Goal: Answer question/provide support

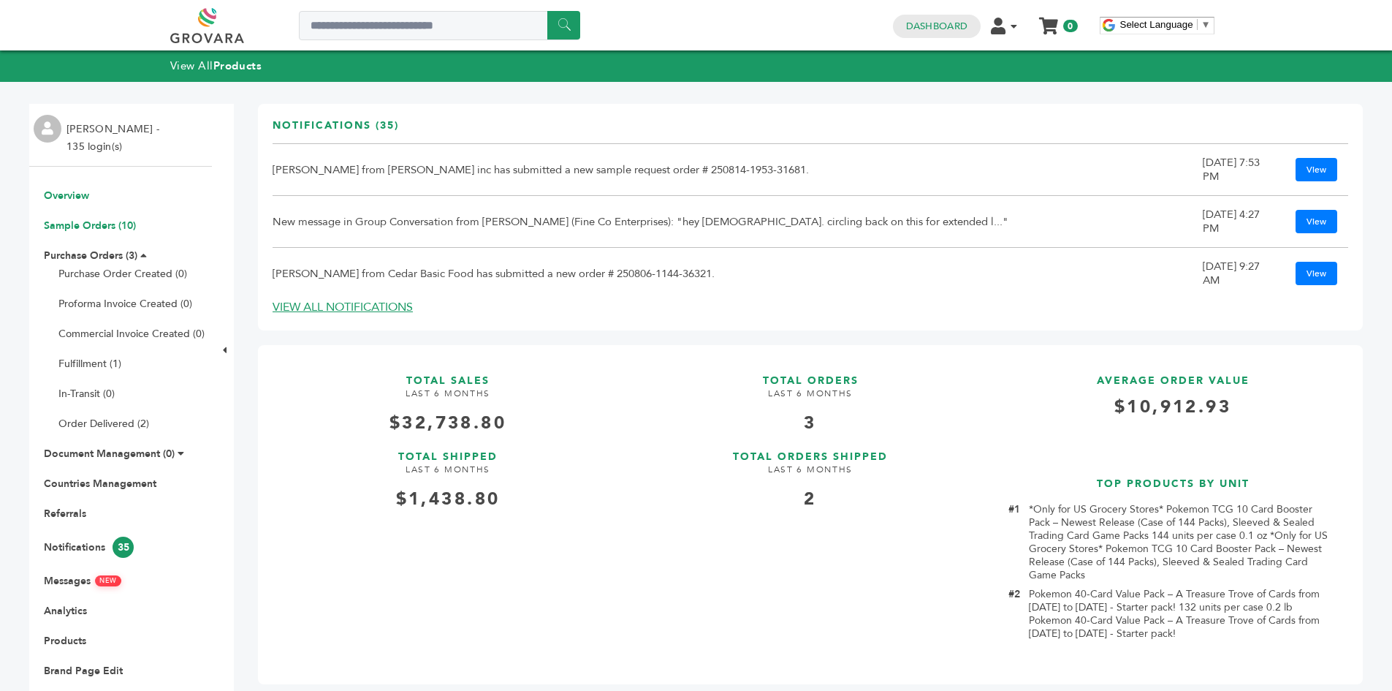
click at [66, 229] on link "Sample Orders (10)" at bounding box center [90, 225] width 92 height 14
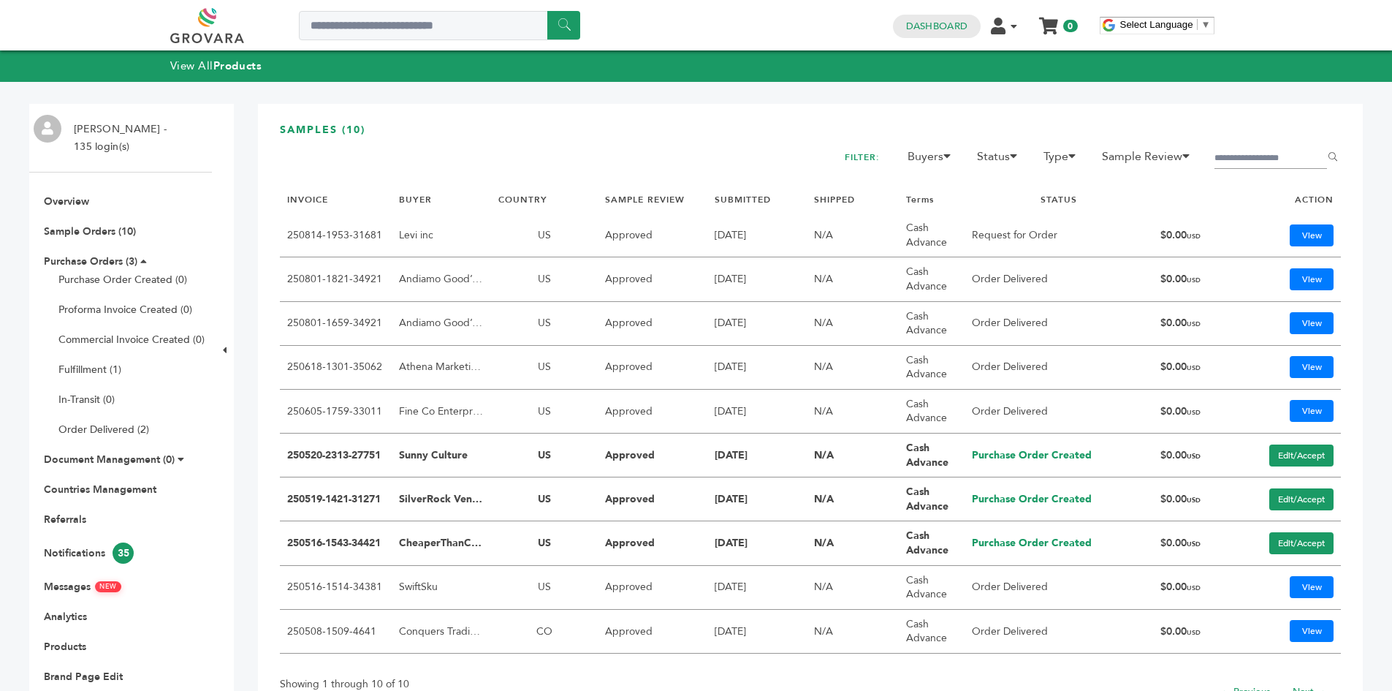
click at [1285, 253] on td "View" at bounding box center [1285, 235] width 111 height 44
click at [1291, 237] on link "View" at bounding box center [1312, 235] width 44 height 22
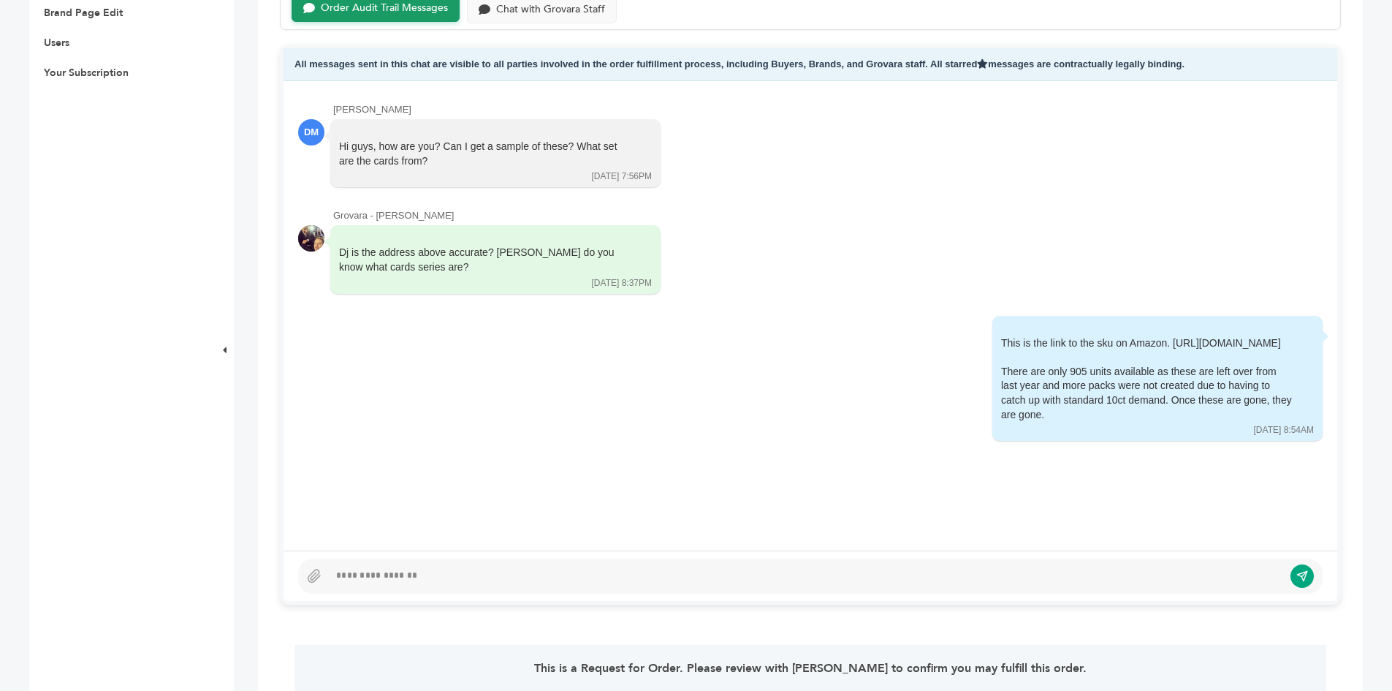
scroll to position [731, 0]
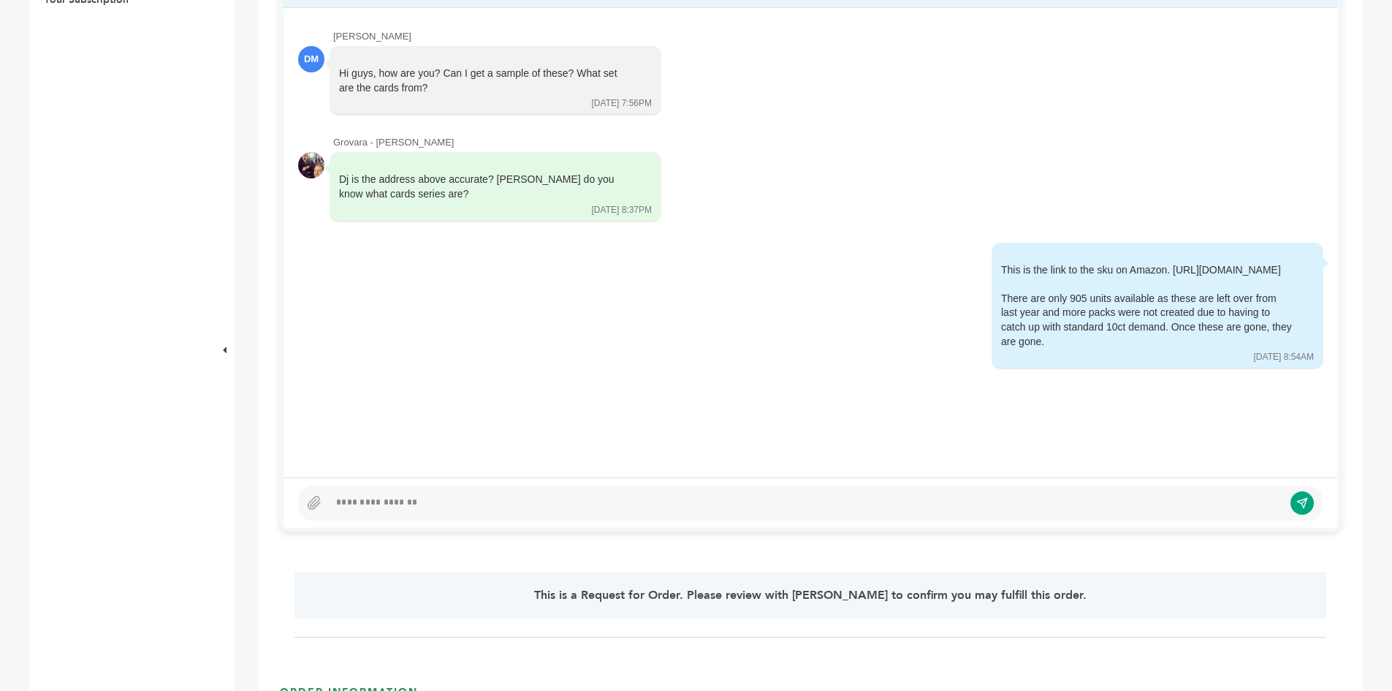
click at [810, 520] on div at bounding box center [810, 502] width 1025 height 35
click at [807, 511] on div at bounding box center [806, 503] width 954 height 18
click at [1161, 335] on div "There are only 905 units available as these are left over from last year and mo…" at bounding box center [1147, 320] width 292 height 57
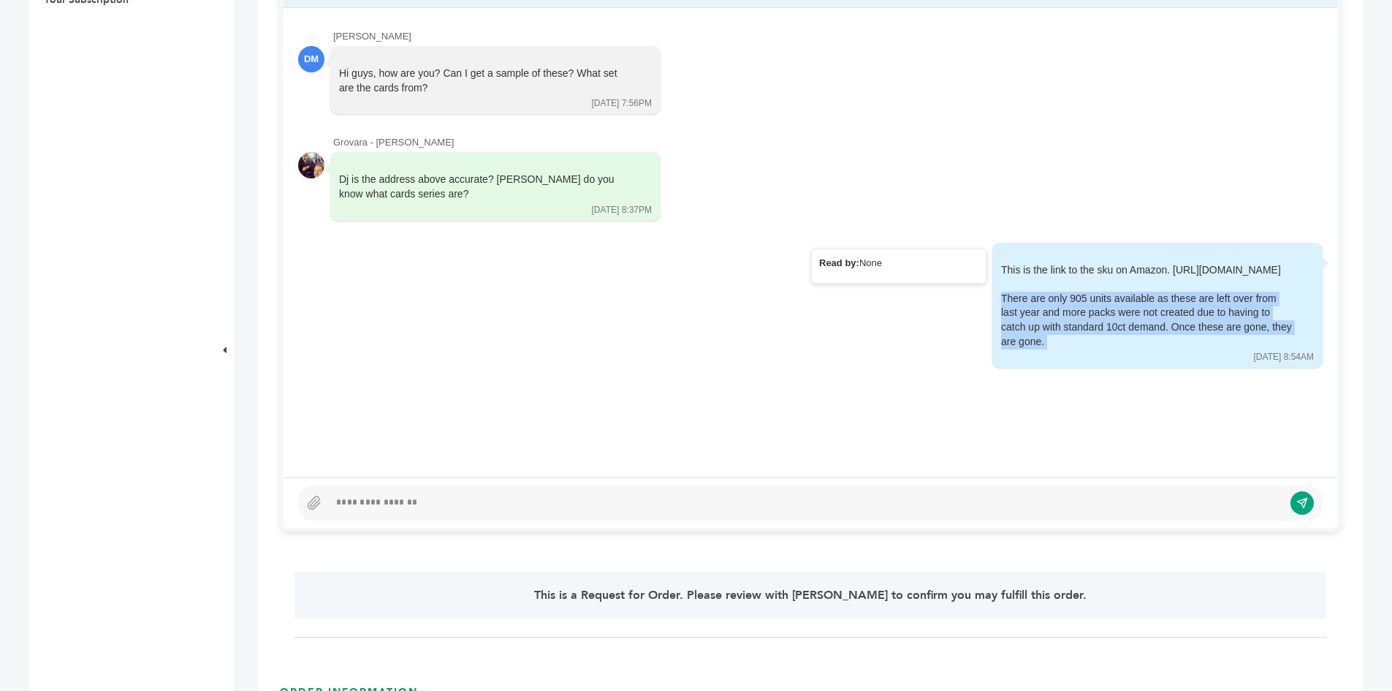
click at [1161, 335] on div "There are only 905 units available as these are left over from last year and mo…" at bounding box center [1147, 320] width 292 height 57
click at [1033, 349] on div "There are only 905 units available as these are left over from last year and mo…" at bounding box center [1147, 320] width 292 height 57
drag, startPoint x: 1045, startPoint y: 348, endPoint x: 1003, endPoint y: 305, distance: 59.9
click at [1003, 305] on div "There are only 905 units available as these are left over from last year and mo…" at bounding box center [1147, 320] width 292 height 57
click at [1015, 316] on div "There are only 905 units available as these are left over from last year and mo…" at bounding box center [1147, 320] width 292 height 57
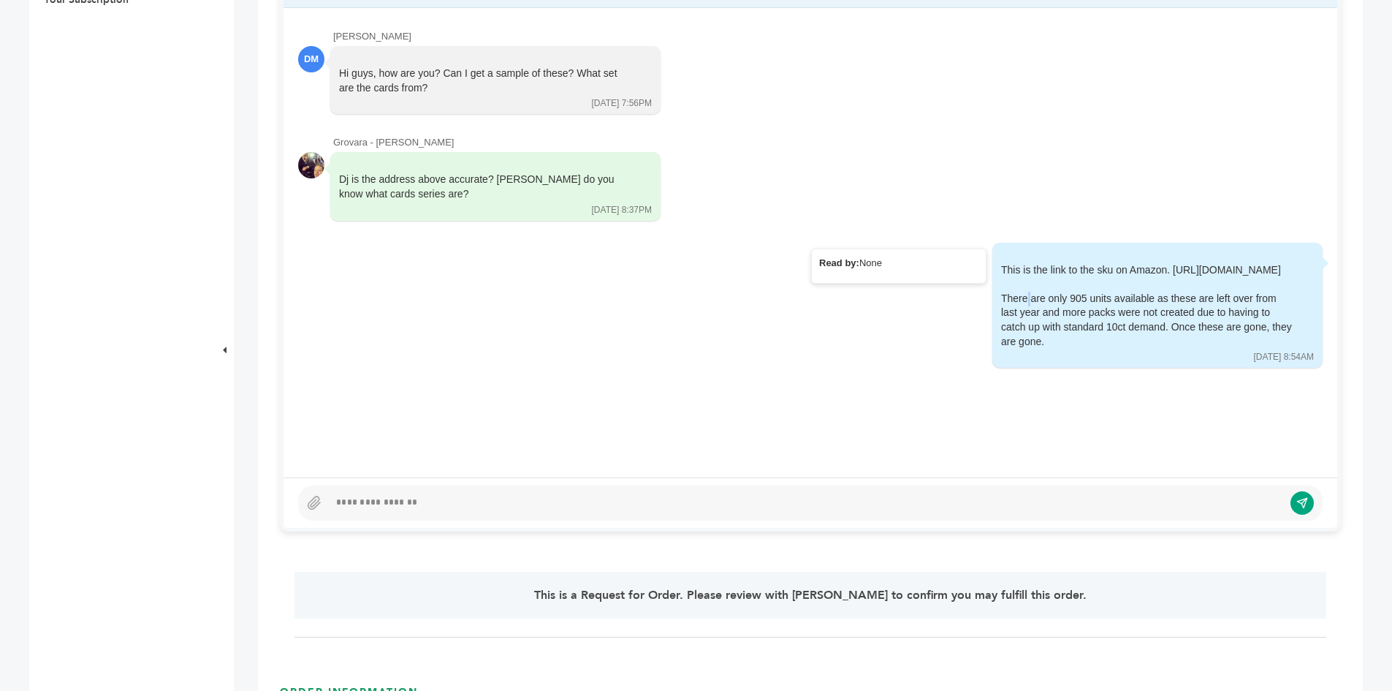
click at [1015, 316] on div "There are only 905 units available as these are left over from last year and mo…" at bounding box center [1147, 320] width 292 height 57
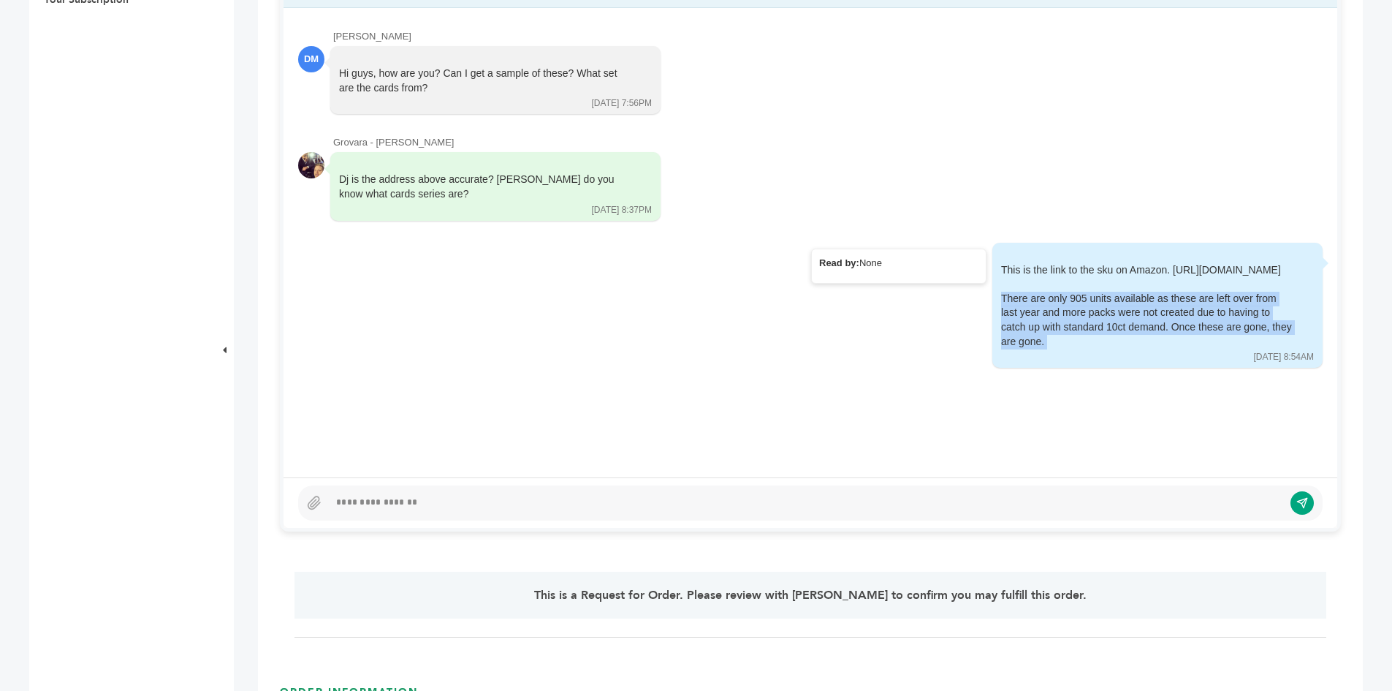
click at [1016, 316] on div "There are only 905 units available as these are left over from last year and mo…" at bounding box center [1147, 320] width 292 height 57
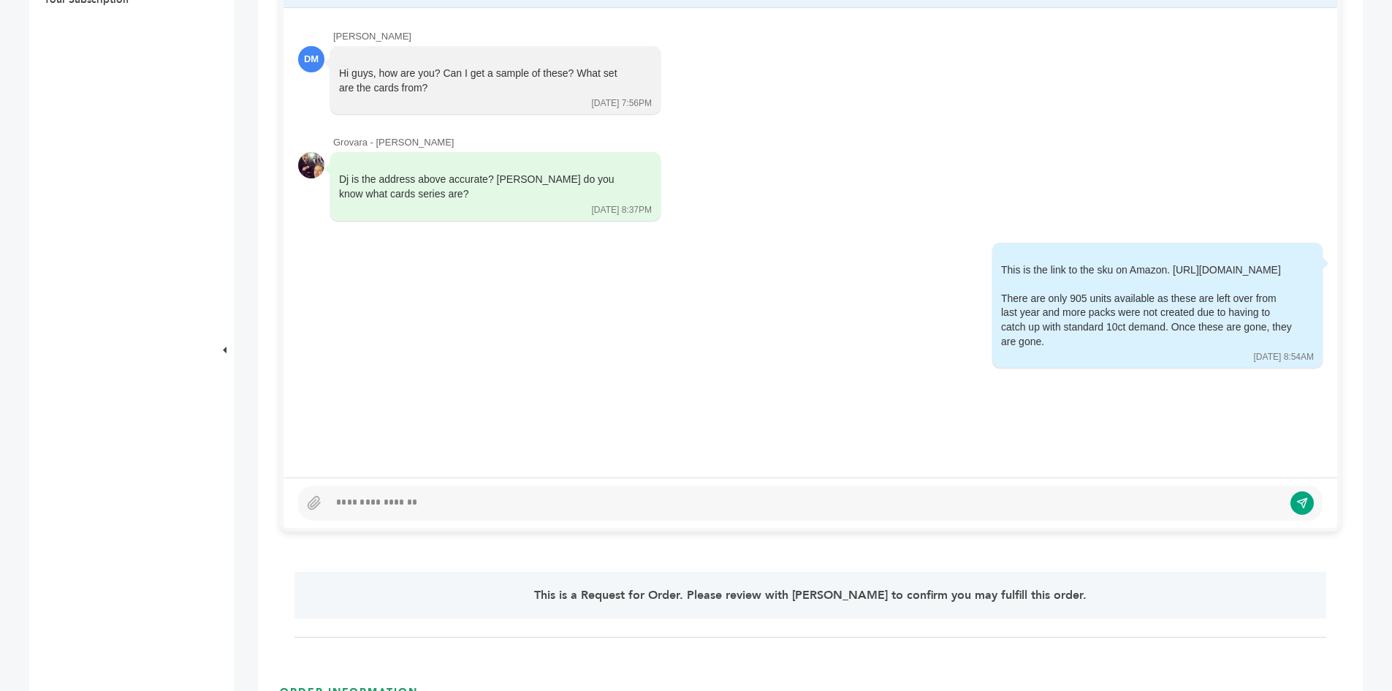
click at [838, 494] on div at bounding box center [806, 503] width 954 height 18
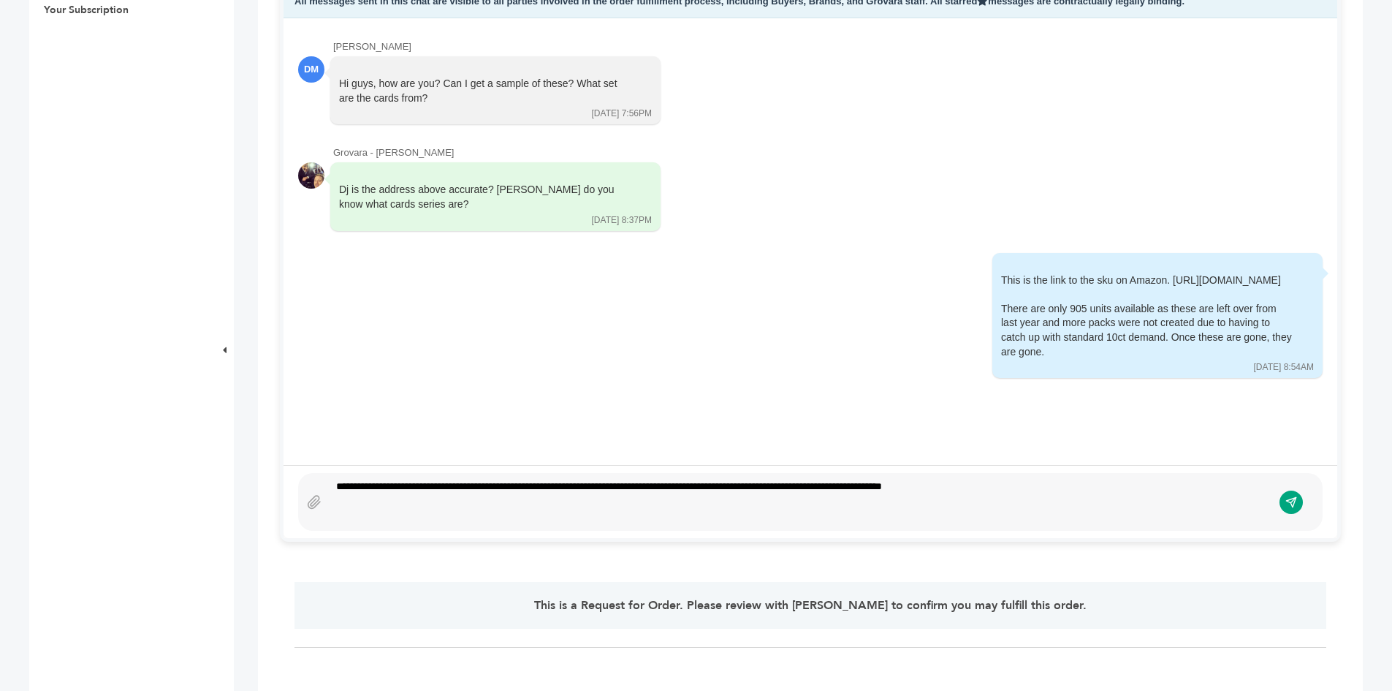
scroll to position [705, 0]
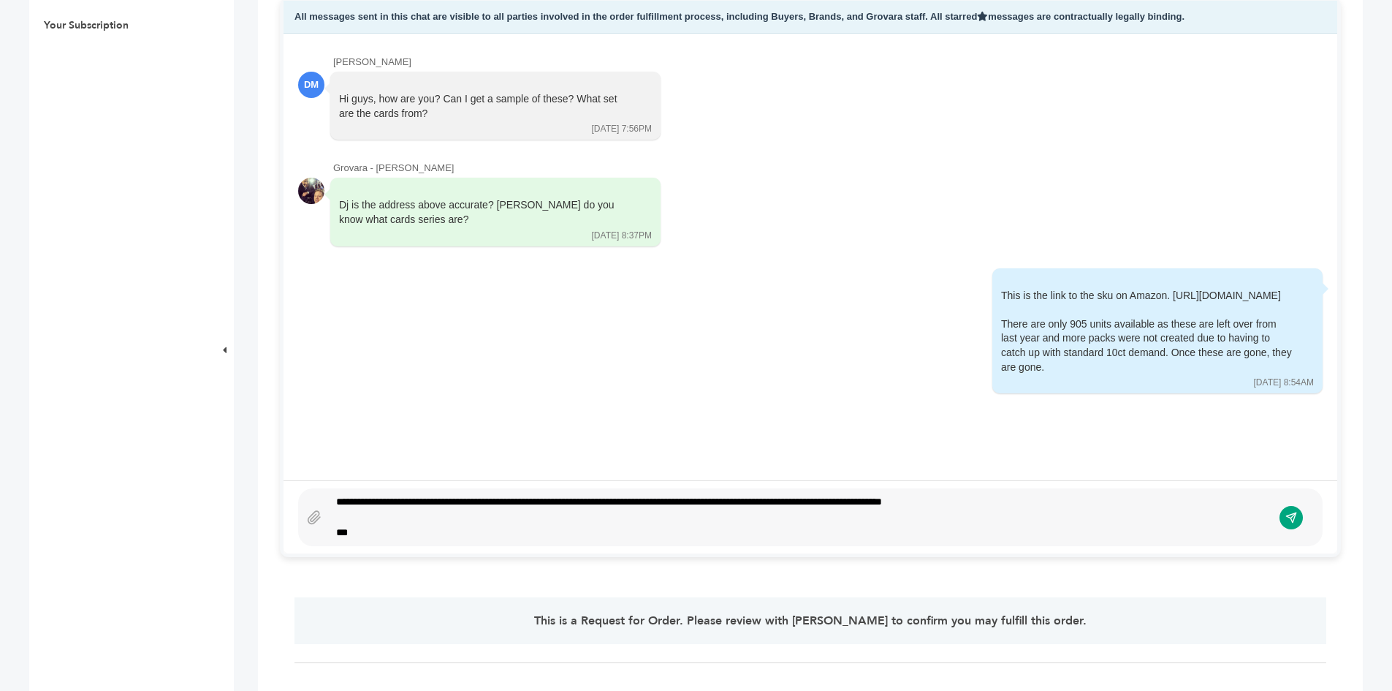
click at [507, 492] on div "**********" at bounding box center [810, 517] width 1025 height 58
click at [554, 503] on div "**********" at bounding box center [800, 517] width 943 height 46
click at [554, 502] on div "**********" at bounding box center [800, 517] width 943 height 46
click at [719, 501] on div "**********" at bounding box center [800, 517] width 943 height 46
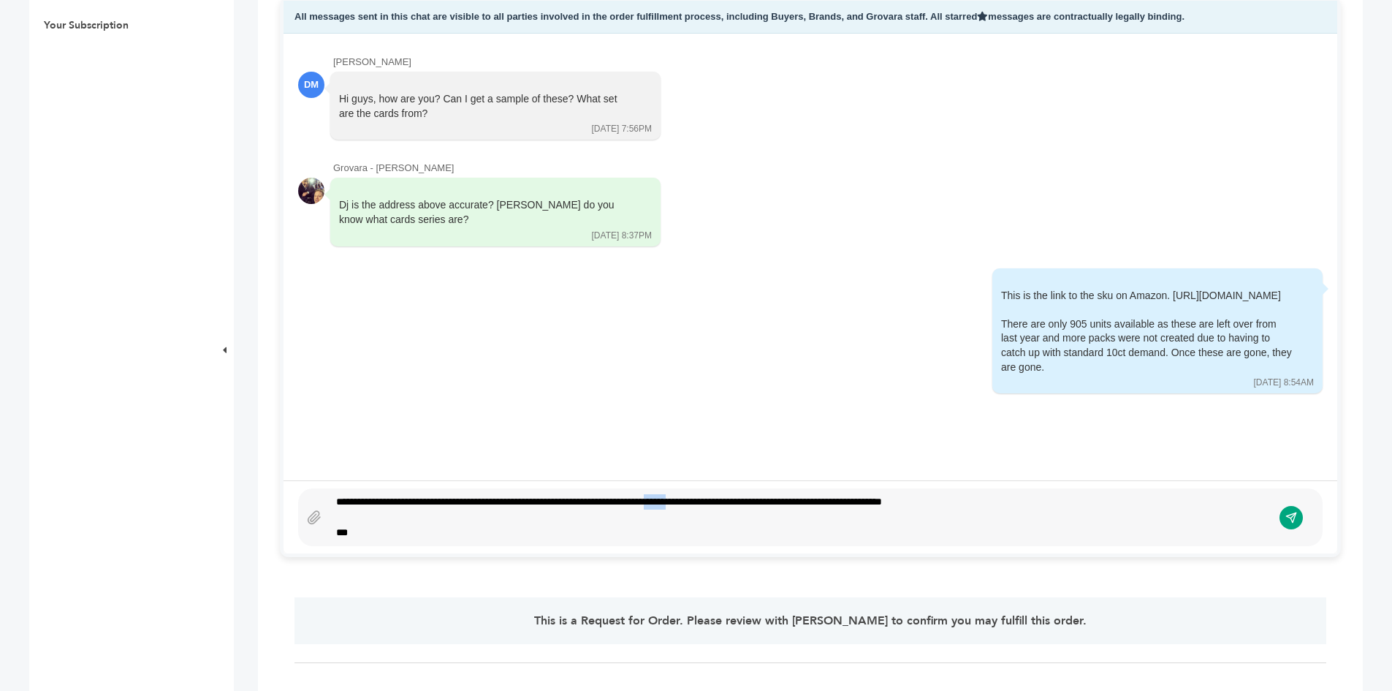
click at [719, 501] on div "**********" at bounding box center [800, 517] width 943 height 46
click at [704, 524] on div at bounding box center [800, 516] width 929 height 15
click at [1301, 517] on button "submit" at bounding box center [1291, 517] width 25 height 25
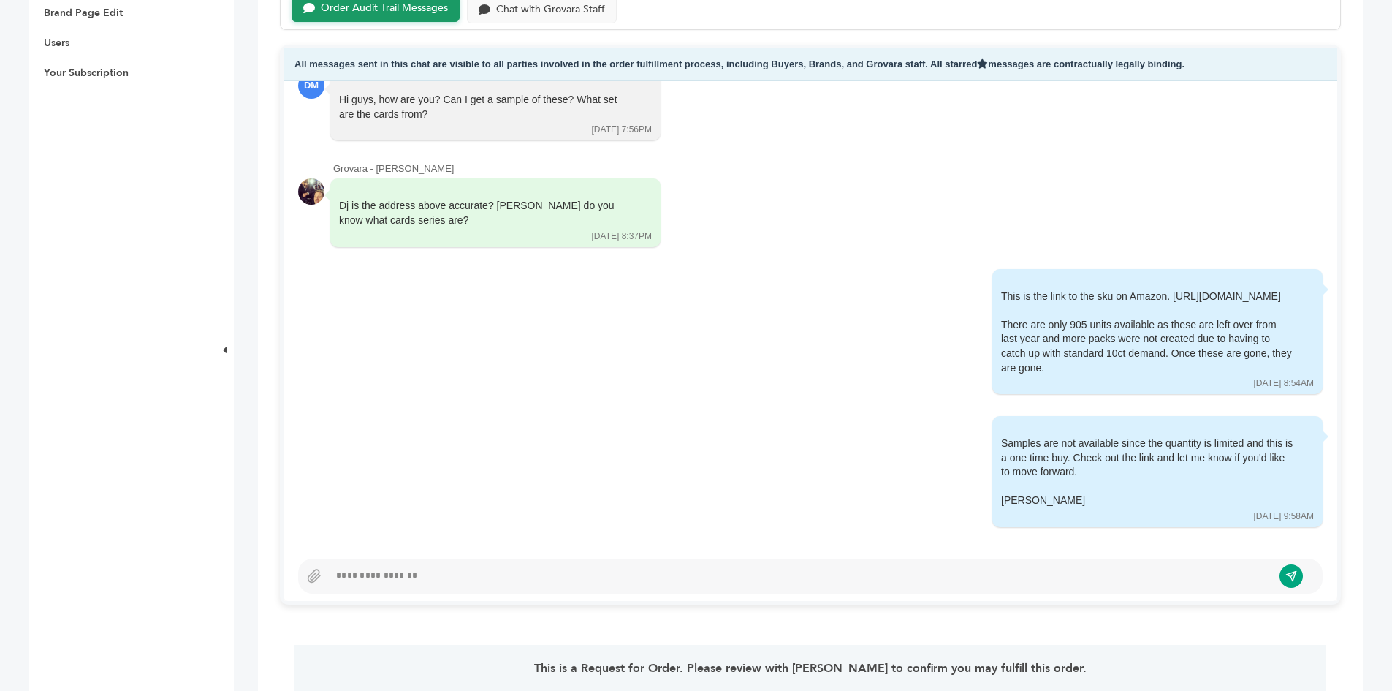
scroll to position [0, 0]
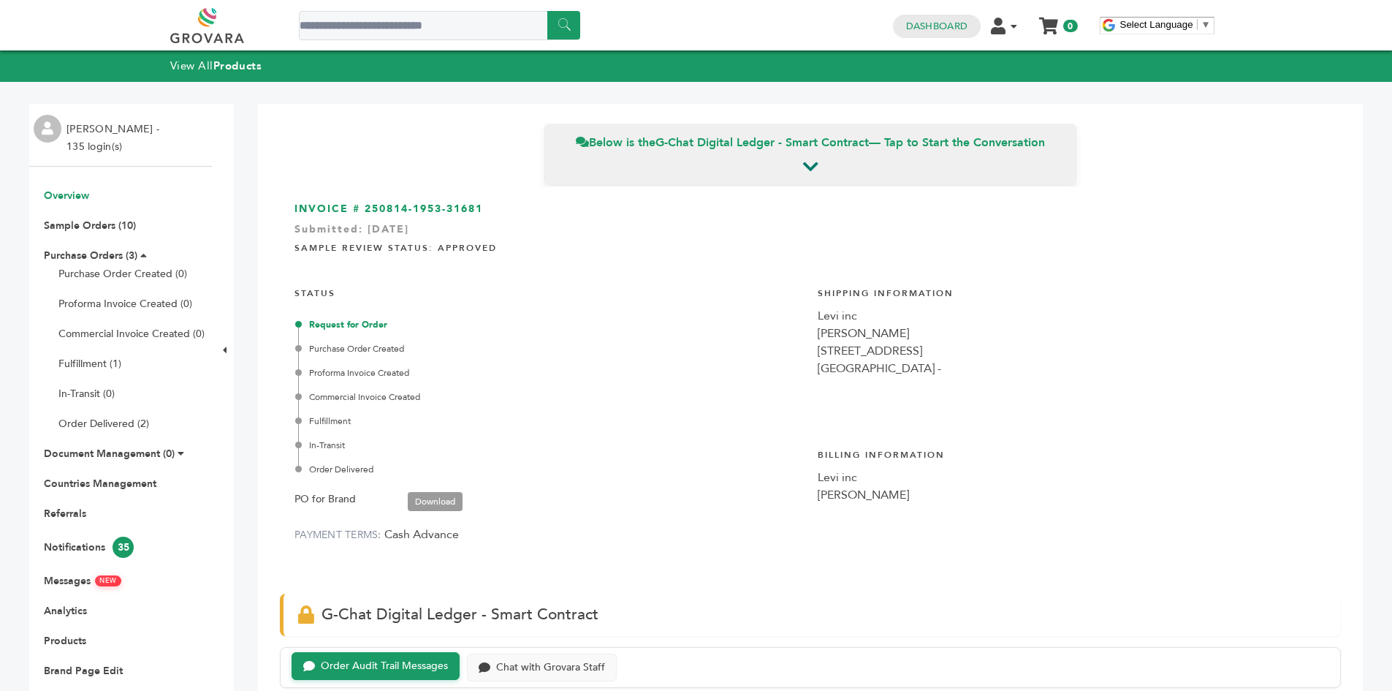
click at [80, 193] on link "Overview" at bounding box center [66, 196] width 45 height 14
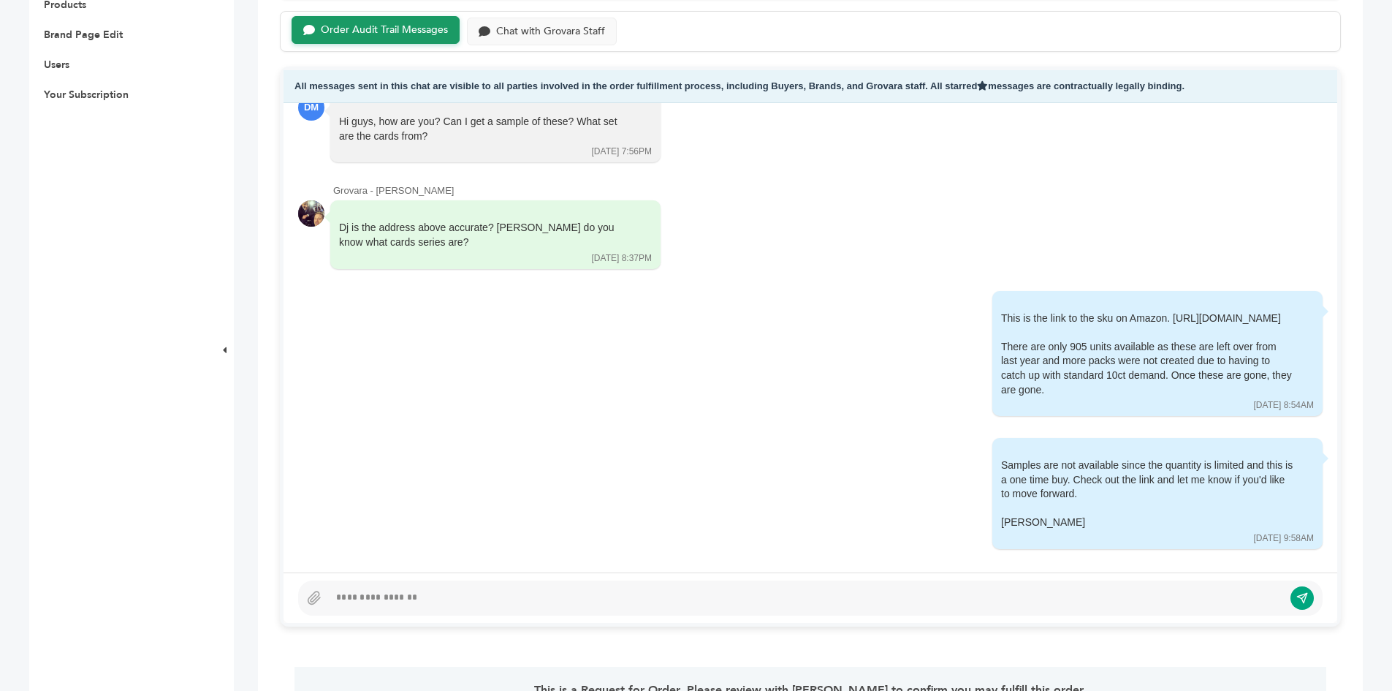
scroll to position [438, 0]
